Goal: Task Accomplishment & Management: Manage account settings

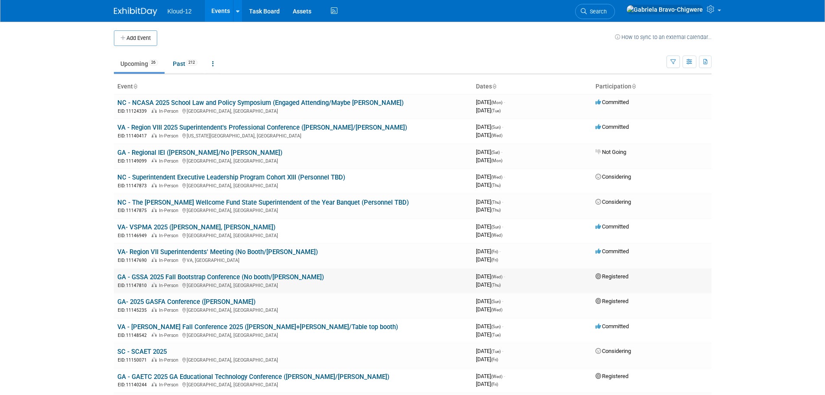
click at [166, 275] on link "GA - GSSA 2025 Fall Bootstrap Conference (No booth/[PERSON_NAME])" at bounding box center [220, 277] width 207 height 8
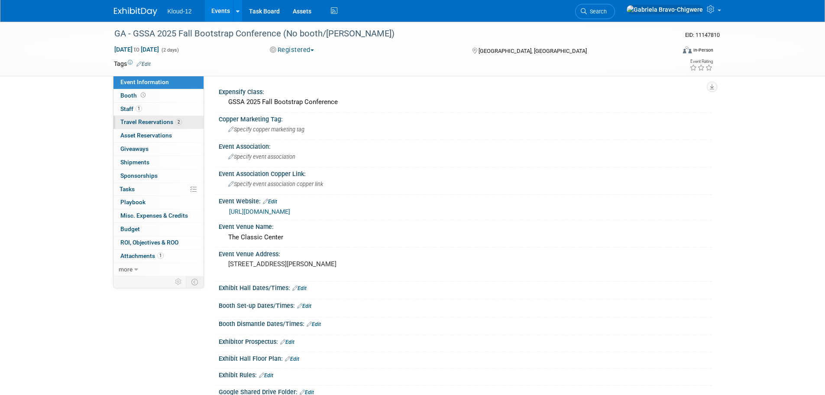
click at [151, 120] on span "Travel Reservations 2" at bounding box center [151, 121] width 62 height 7
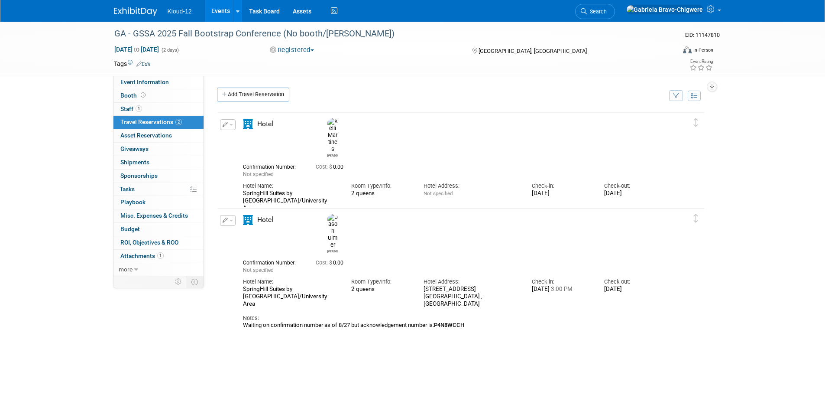
click at [222, 124] on button "button" at bounding box center [228, 124] width 16 height 11
click at [247, 141] on button "Edit Reservation" at bounding box center [257, 139] width 73 height 13
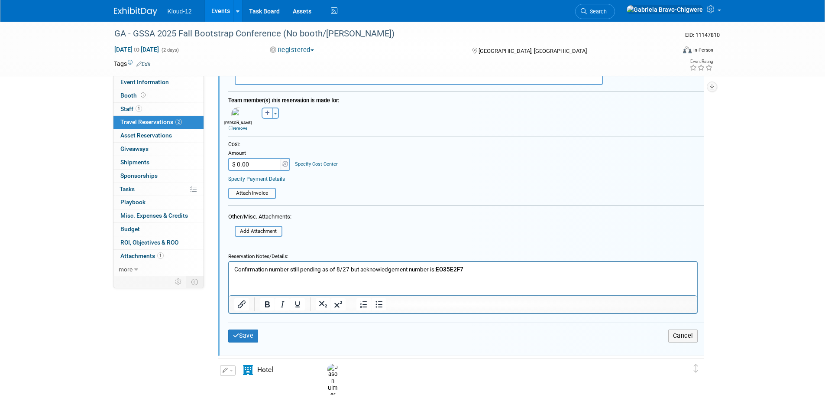
scroll to position [318, 0]
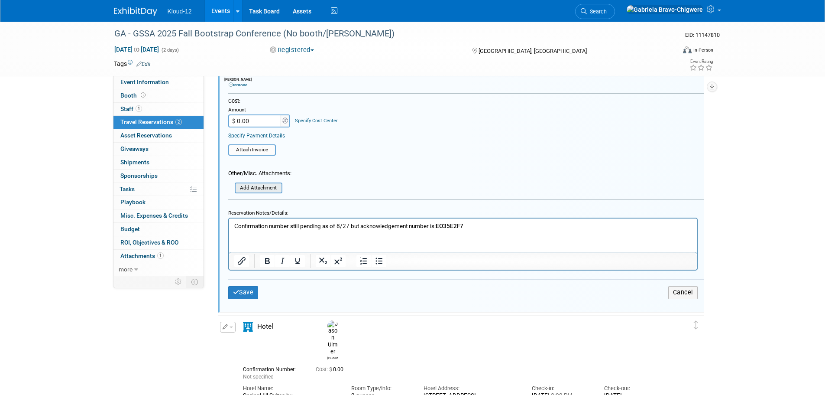
click at [253, 186] on input "file" at bounding box center [229, 188] width 103 height 10
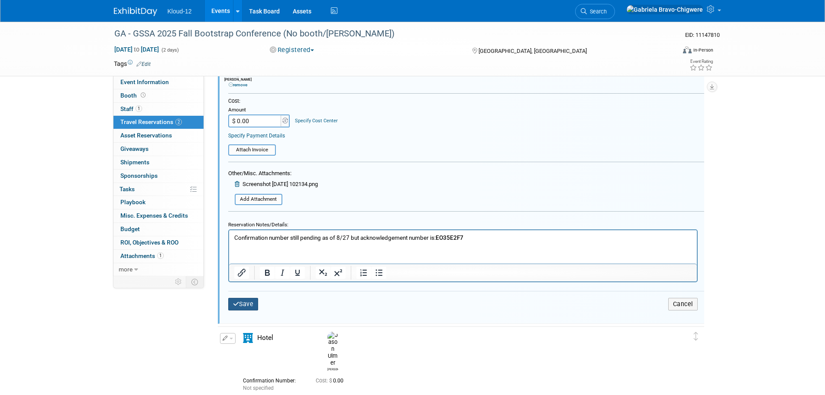
click at [244, 303] on button "Save" at bounding box center [243, 304] width 30 height 13
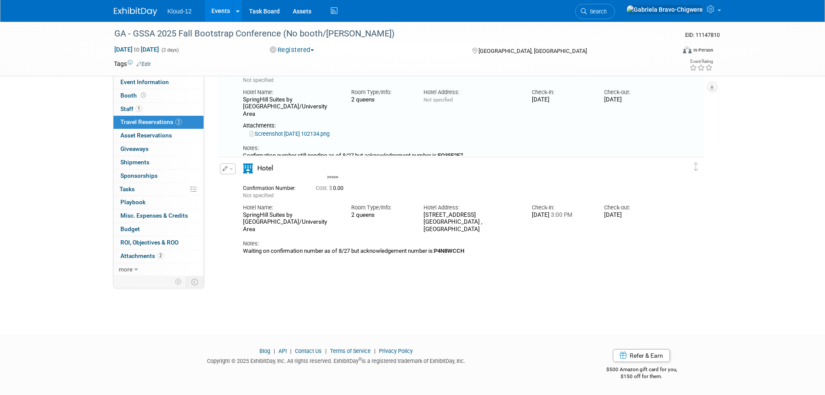
scroll to position [15, 0]
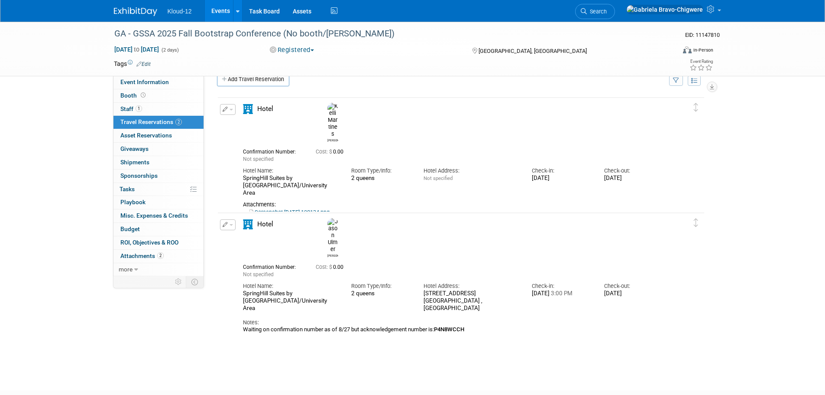
click at [226, 224] on icon "button" at bounding box center [226, 224] width 6 height 5
click at [240, 240] on button "Edit Reservation" at bounding box center [257, 240] width 73 height 13
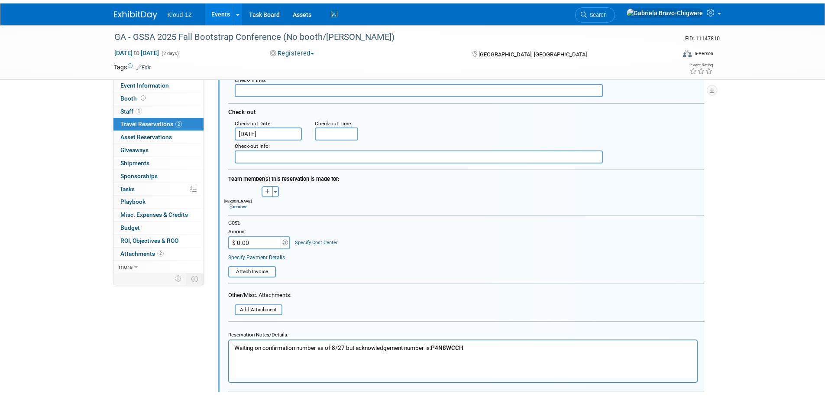
scroll to position [347, 0]
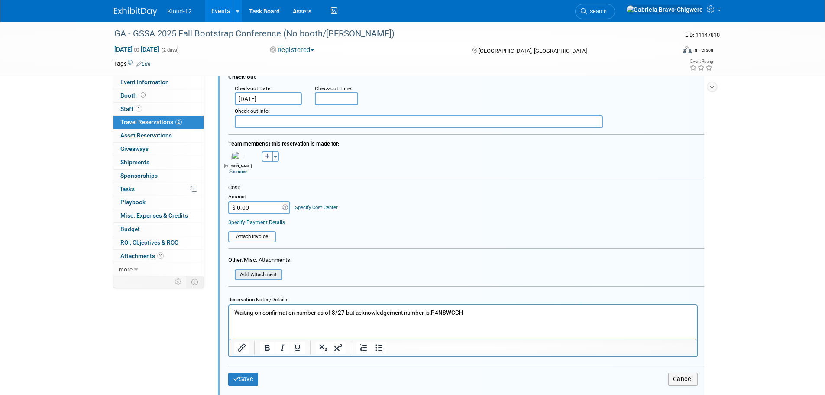
click at [271, 272] on input "file" at bounding box center [229, 275] width 103 height 10
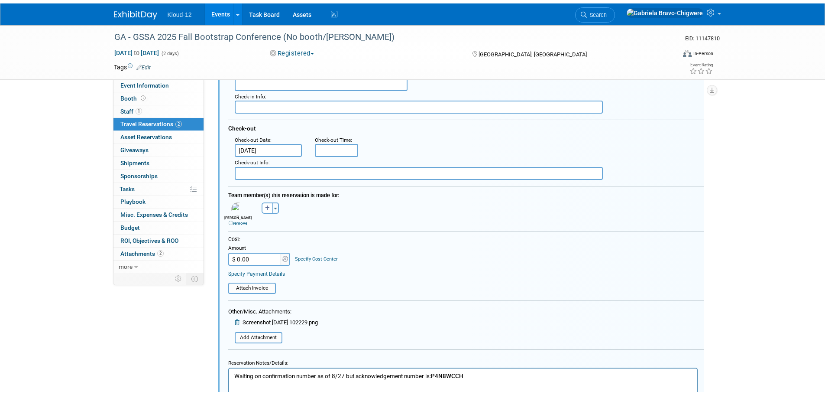
scroll to position [390, 0]
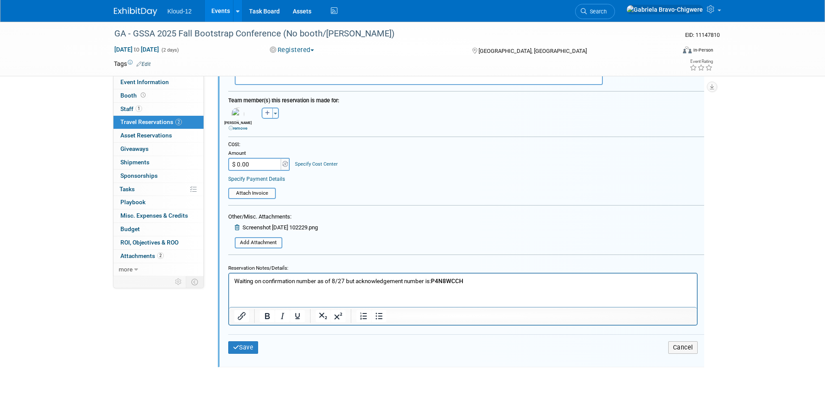
click at [483, 285] on html "Waiting on confirmation number as of 8/27 but acknowledgement number is: P4N8WC…" at bounding box center [463, 279] width 468 height 12
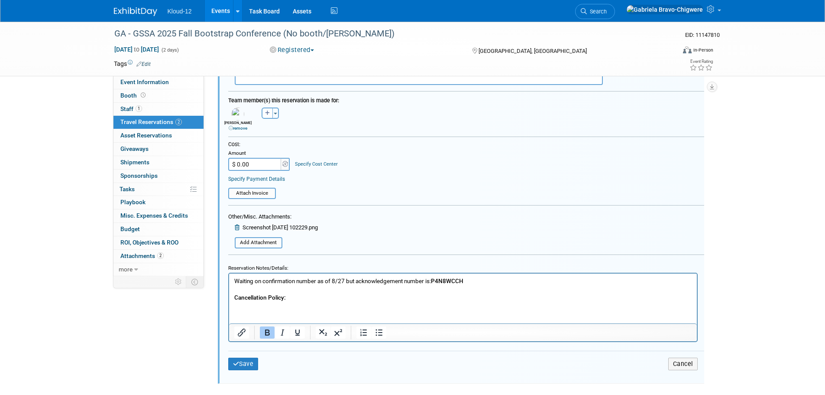
click at [313, 296] on p "Cancellation Policy:" at bounding box center [463, 297] width 458 height 8
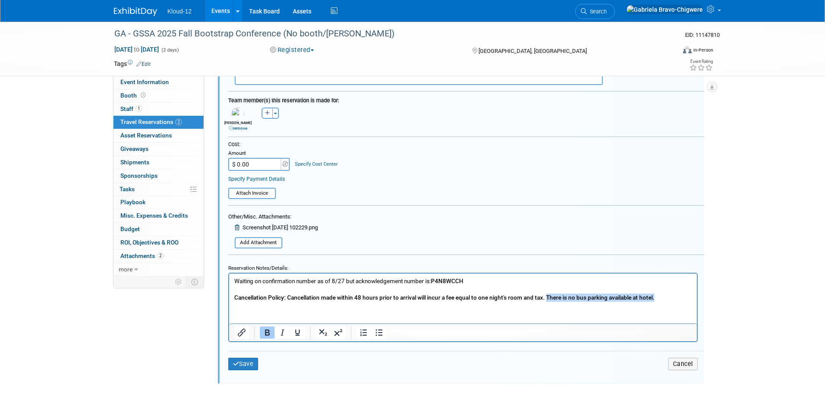
drag, startPoint x: 667, startPoint y: 298, endPoint x: 546, endPoint y: 298, distance: 121.3
click at [546, 298] on p "Cancellation Policy: Cancellation made within 48 hours prior to arrival will in…" at bounding box center [463, 297] width 458 height 8
drag, startPoint x: 548, startPoint y: 297, endPoint x: 229, endPoint y: 302, distance: 318.9
click at [229, 301] on html "Waiting on confirmation number as of 8/27 but acknowledgement number is: P4N8WC…" at bounding box center [463, 287] width 468 height 28
copy b "Cancellation Policy: Cancellation made within 48 hours prior to arrival will in…"
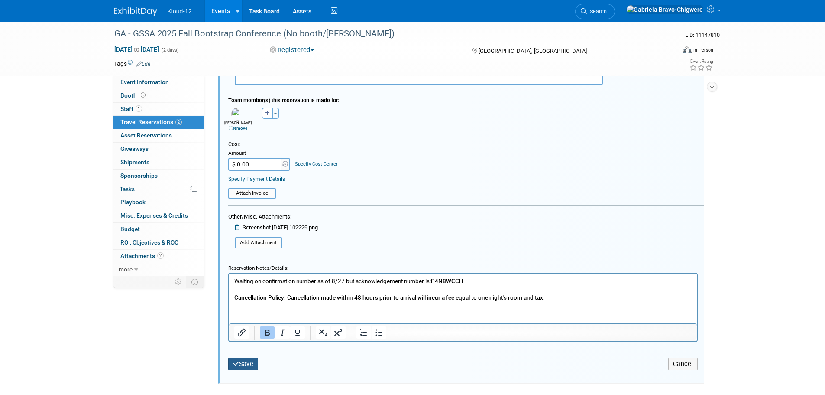
click at [242, 364] on button "Save" at bounding box center [243, 363] width 30 height 13
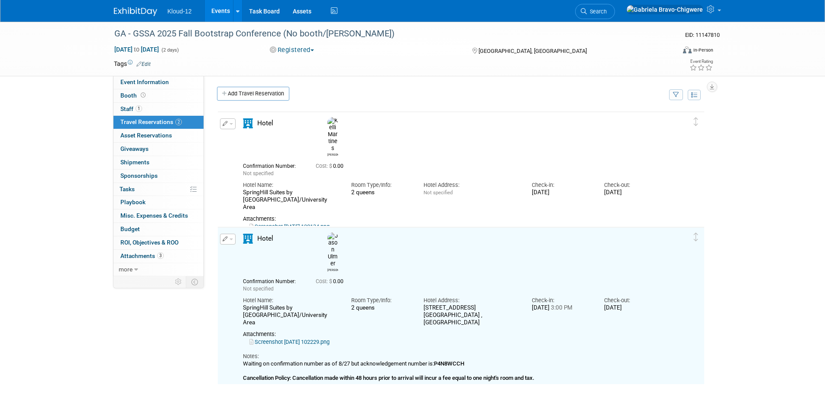
scroll to position [0, 0]
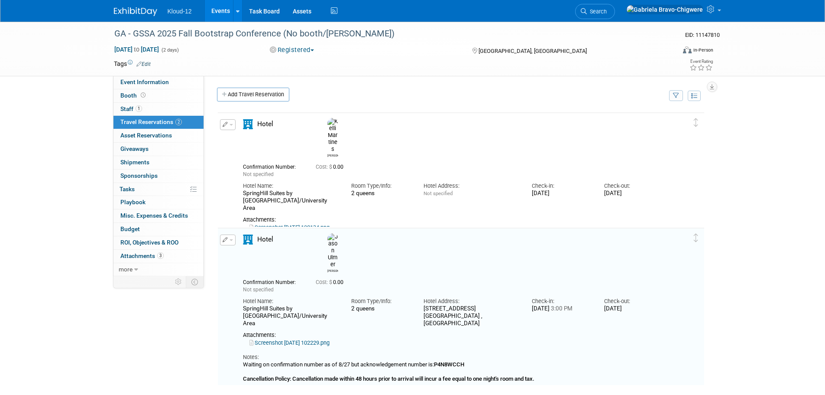
click at [226, 126] on icon "button" at bounding box center [226, 124] width 6 height 5
click at [235, 141] on button "Edit Reservation" at bounding box center [257, 139] width 73 height 13
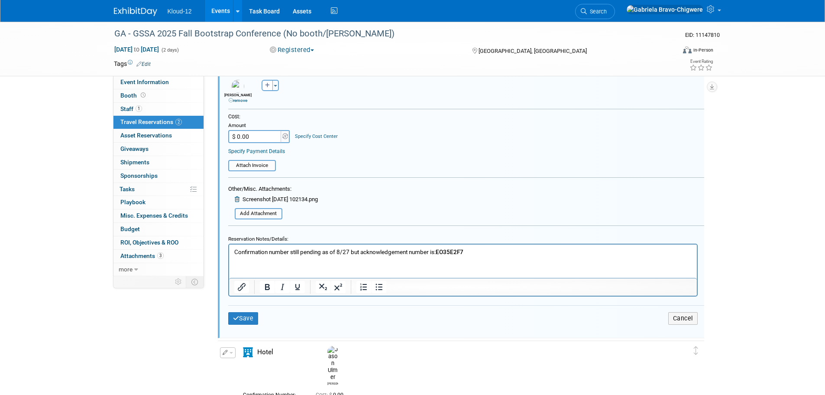
scroll to position [405, 0]
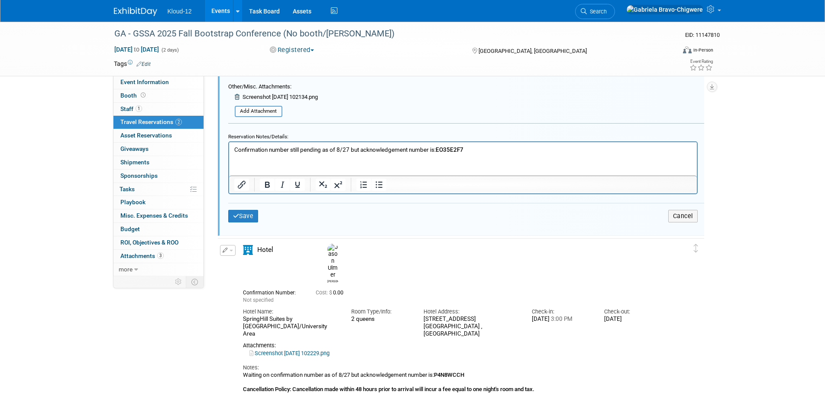
click at [469, 153] on html "Confirmation number still pending as of 8/27 but acknowledgement number is: EO3…" at bounding box center [463, 148] width 468 height 12
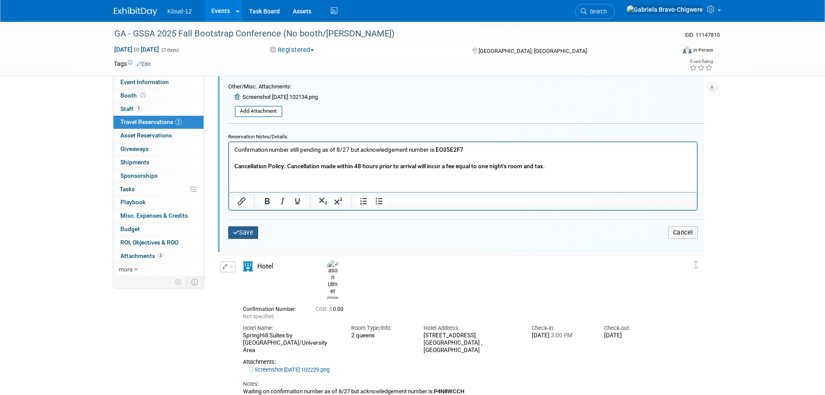
click at [242, 234] on button "Save" at bounding box center [243, 232] width 30 height 13
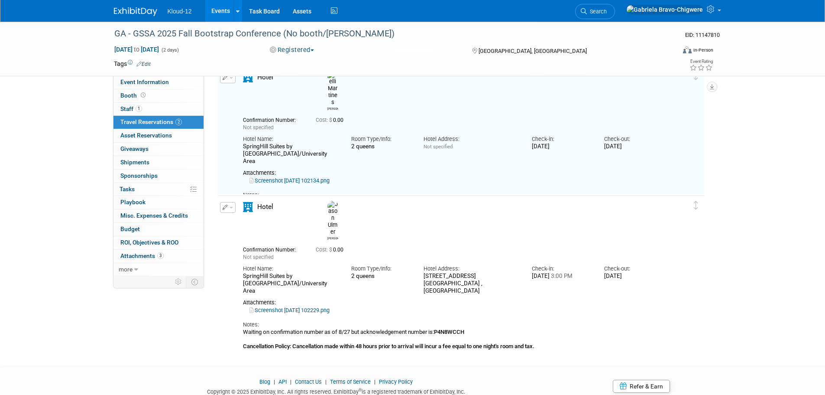
scroll to position [15, 0]
